Goal: Information Seeking & Learning: Learn about a topic

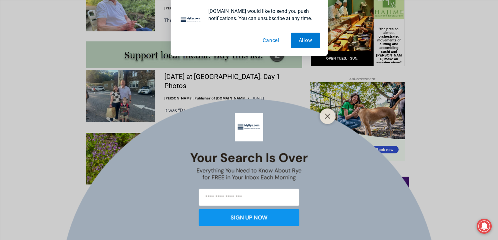
scroll to position [534, 0]
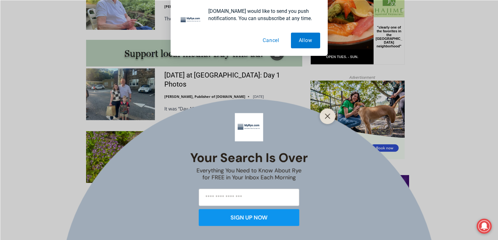
click at [335, 113] on div at bounding box center [328, 116] width 16 height 16
click at [327, 116] on line "Close" at bounding box center [327, 116] width 4 height 4
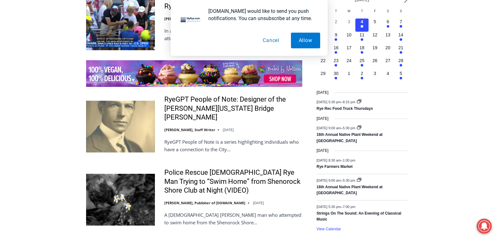
scroll to position [942, 0]
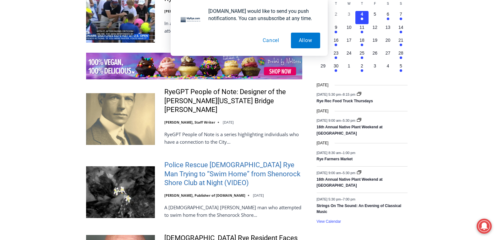
click at [242, 161] on link "Police Rescue [DEMOGRAPHIC_DATA] Rye Man Trying to “Swim Home” from Shenorock S…" at bounding box center [233, 174] width 138 height 27
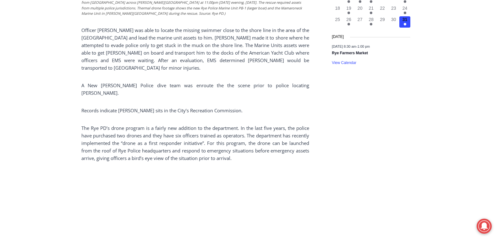
scroll to position [805, 0]
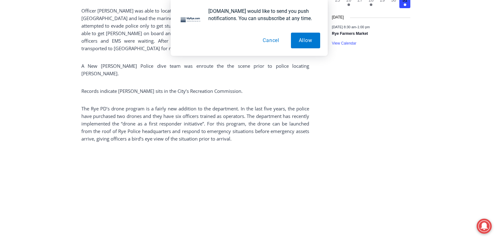
click at [275, 39] on button "Cancel" at bounding box center [271, 41] width 32 height 16
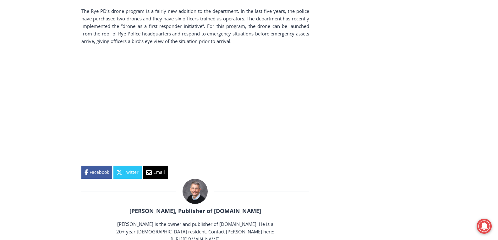
scroll to position [903, 0]
